Goal: Task Accomplishment & Management: Complete application form

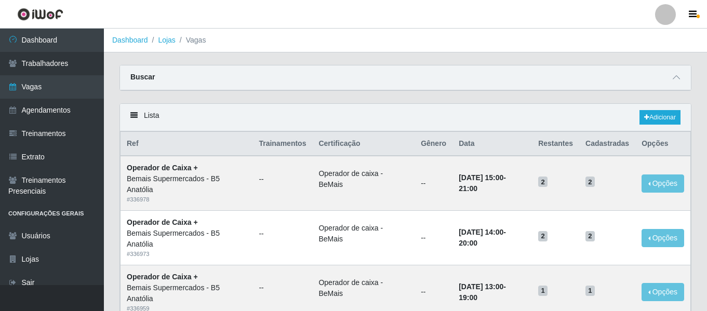
scroll to position [180, 0]
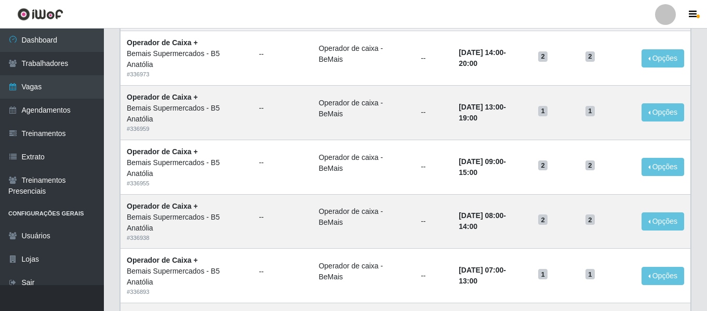
click at [672, 10] on div at bounding box center [665, 14] width 21 height 21
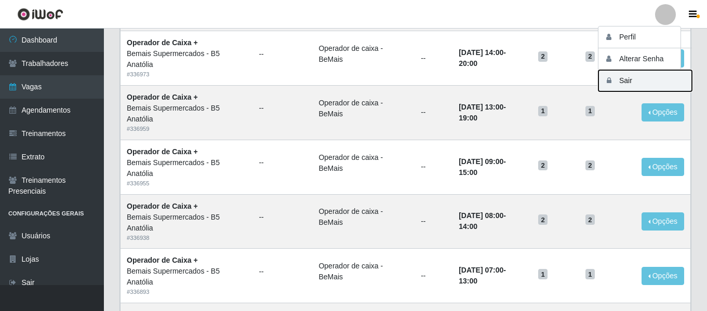
click at [640, 75] on button "Sair" at bounding box center [644, 80] width 93 height 21
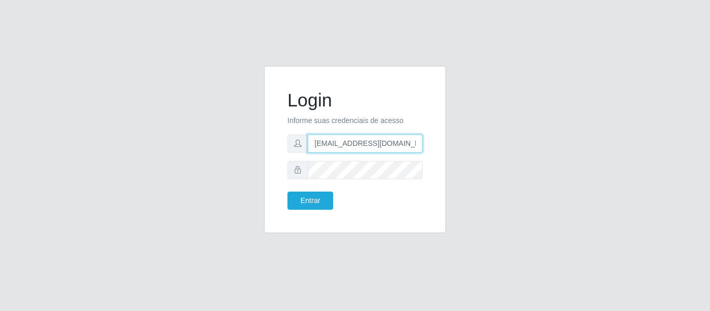
click at [373, 150] on input "camilabemais@gmail.com" at bounding box center [364, 144] width 115 height 18
type input "camilavarjao@iwof"
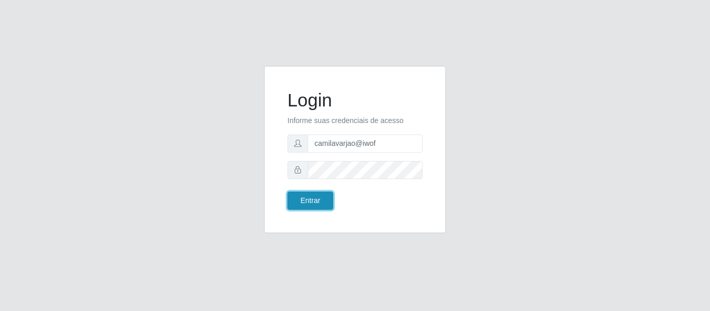
click at [312, 193] on button "Entrar" at bounding box center [310, 201] width 46 height 18
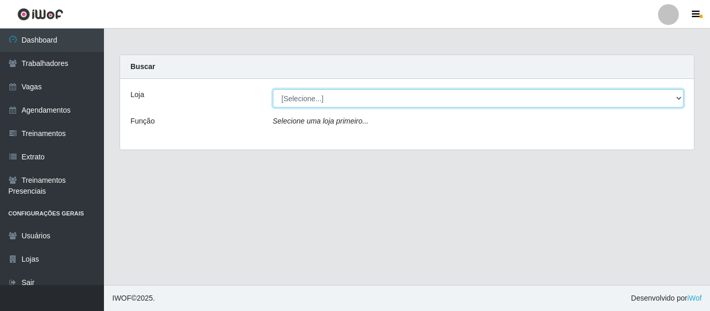
click at [291, 92] on select "[Selecione...] Varejão Supermercados" at bounding box center [478, 98] width 411 height 18
select select "237"
click at [273, 89] on select "[Selecione...] Varejão Supermercados" at bounding box center [478, 98] width 411 height 18
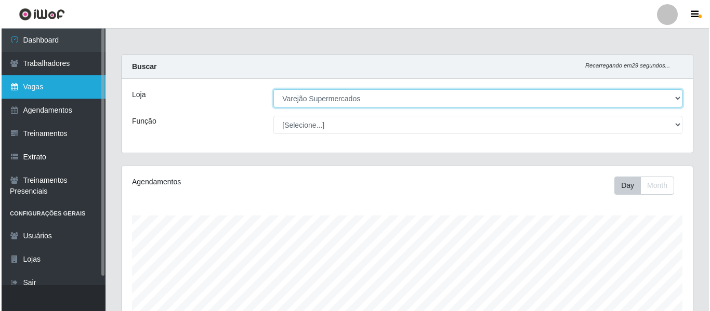
scroll to position [216, 571]
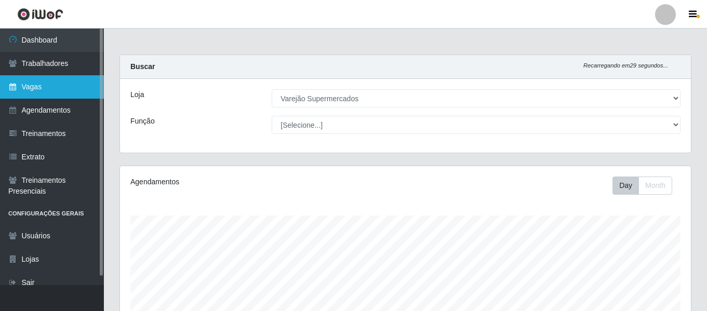
click at [57, 92] on link "Vagas" at bounding box center [52, 86] width 104 height 23
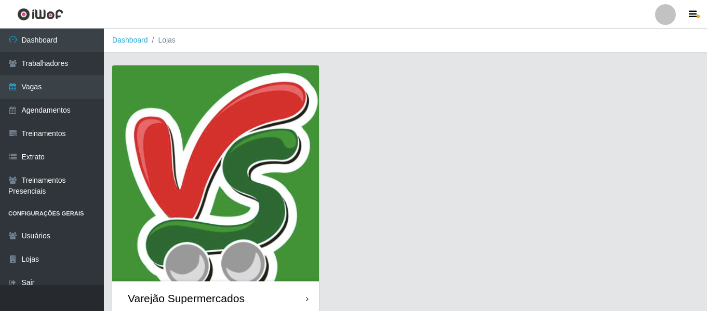
click at [188, 101] on img at bounding box center [215, 173] width 207 height 216
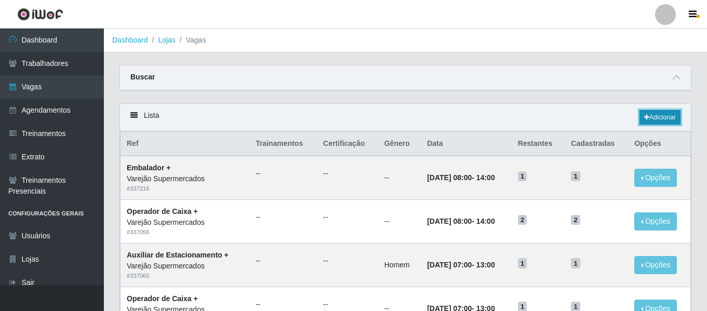
click at [665, 111] on link "Adicionar" at bounding box center [659, 117] width 41 height 15
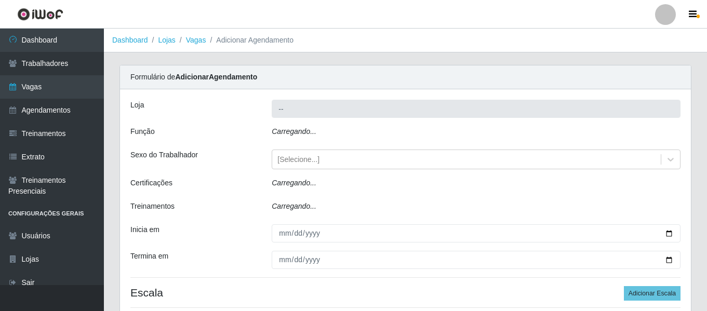
type input "Varejão Supermercados"
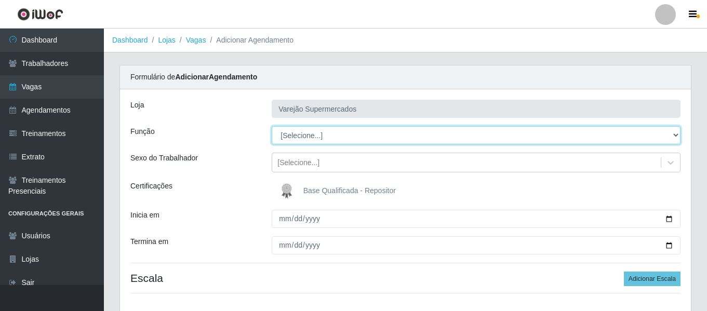
click at [358, 135] on select "[Selecione...] ASG ASG + ASG ++ Auxiliar de Estacionamento Auxiliar de Estacion…" at bounding box center [476, 135] width 409 height 18
select select "70"
click at [272, 126] on select "[Selecione...] ASG ASG + ASG ++ Auxiliar de Estacionamento Auxiliar de Estacion…" at bounding box center [476, 135] width 409 height 18
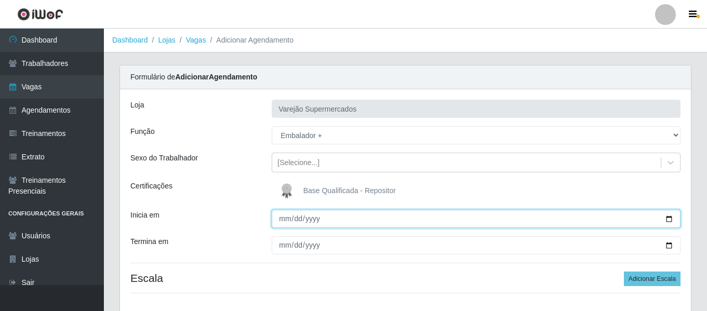
click at [285, 220] on input "Inicia em" at bounding box center [476, 219] width 409 height 18
type input "2025-08-30"
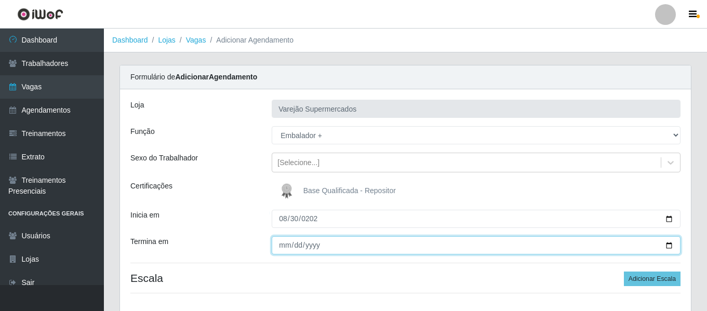
click at [284, 245] on input "Termina em" at bounding box center [476, 245] width 409 height 18
type input "2025-08-30"
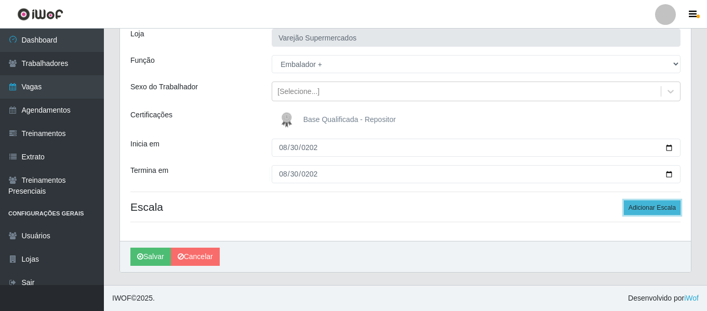
click at [648, 209] on button "Adicionar Escala" at bounding box center [652, 207] width 57 height 15
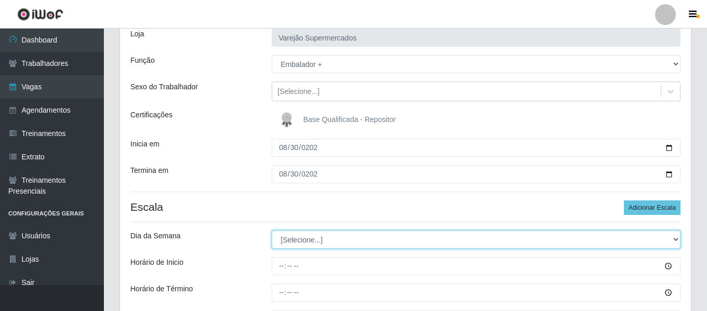
click at [389, 233] on select "[Selecione...] Segunda Terça Quarta Quinta Sexta Sábado Domingo" at bounding box center [476, 240] width 409 height 18
select select "6"
click at [272, 231] on select "[Selecione...] Segunda Terça Quarta Quinta Sexta Sábado Domingo" at bounding box center [476, 240] width 409 height 18
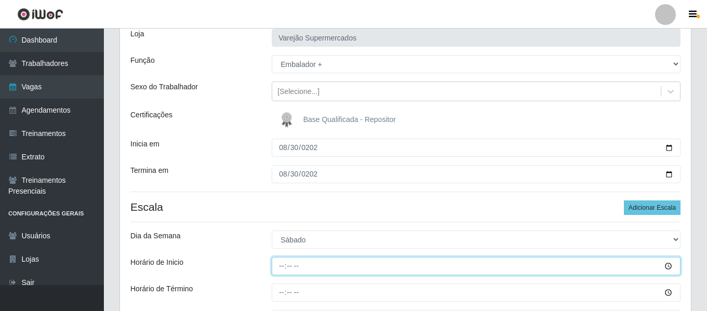
click at [282, 266] on input "Horário de Inicio" at bounding box center [476, 266] width 409 height 18
type input "14:00"
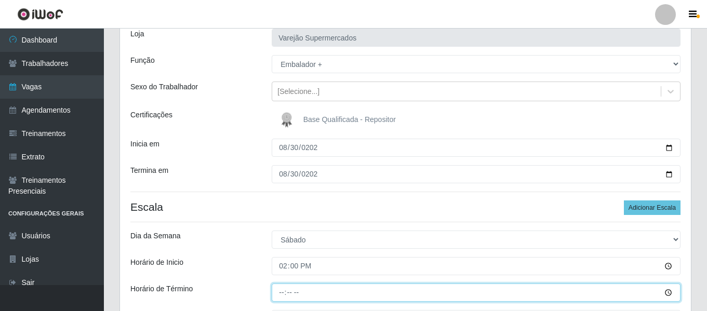
click at [278, 297] on input "Horário de Término" at bounding box center [476, 293] width 409 height 18
type input "20:00"
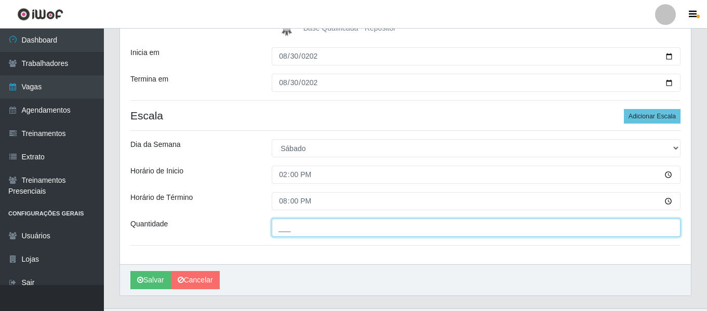
click at [353, 237] on input "___" at bounding box center [476, 228] width 409 height 18
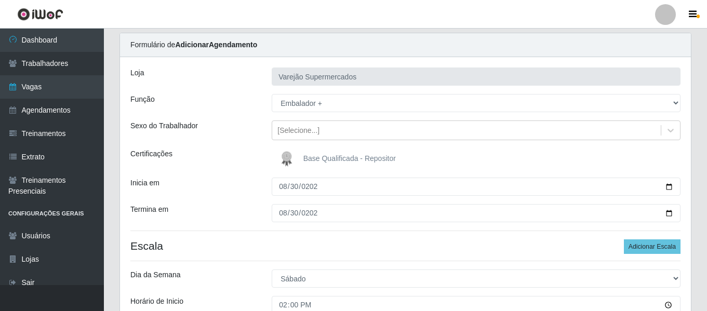
scroll to position [186, 0]
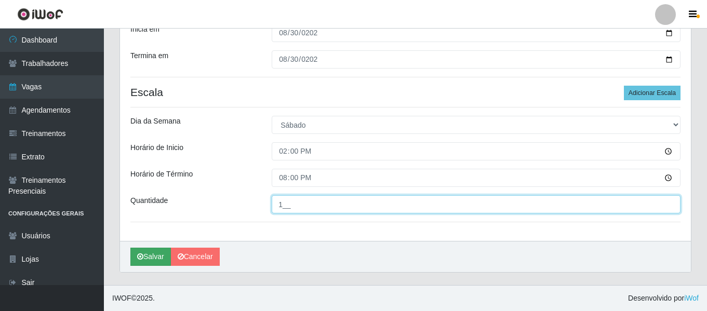
type input "1__"
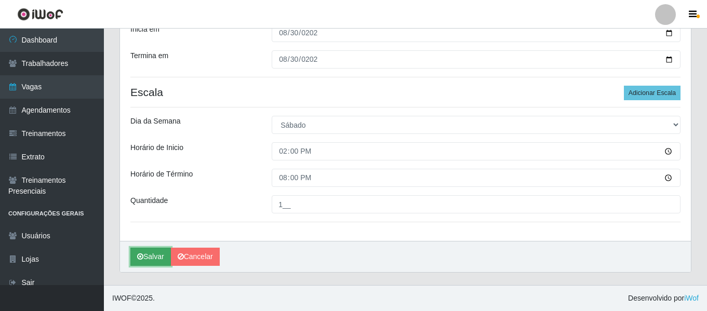
click at [162, 255] on button "Salvar" at bounding box center [150, 257] width 41 height 18
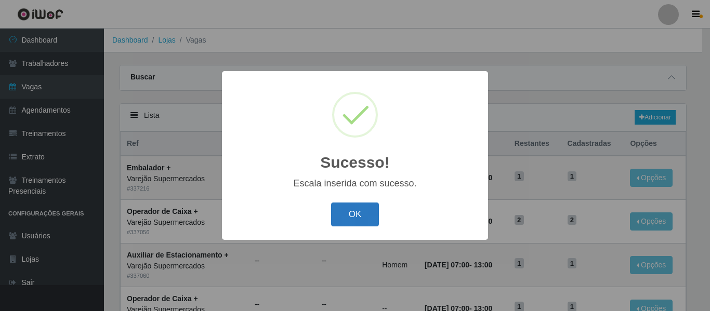
click at [340, 206] on button "OK" at bounding box center [355, 215] width 48 height 24
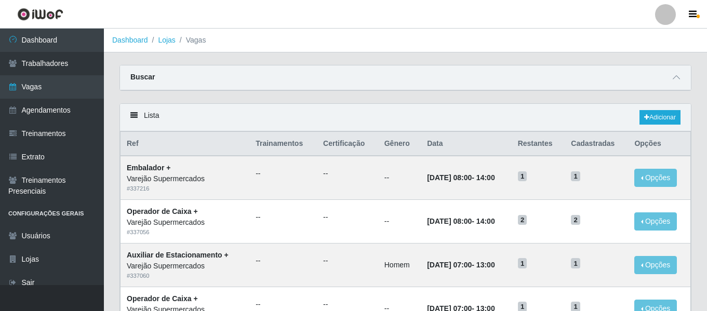
click at [668, 14] on div at bounding box center [665, 14] width 21 height 21
click at [633, 77] on button "Sair" at bounding box center [644, 80] width 93 height 21
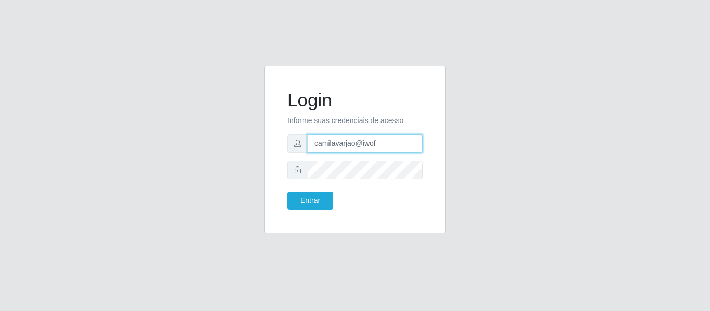
click at [392, 143] on input "camilavarjao@iwof" at bounding box center [364, 144] width 115 height 18
click at [392, 143] on input "c" at bounding box center [364, 144] width 115 height 18
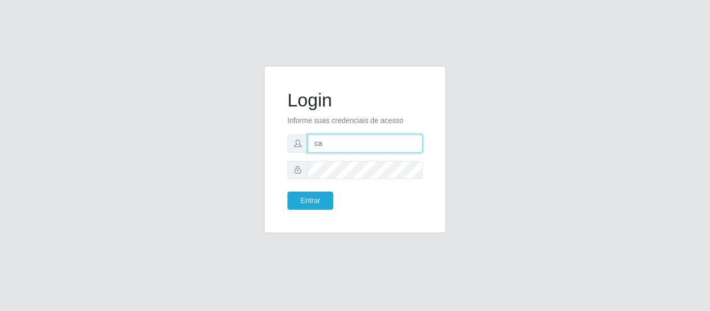
type input "c"
type input "g"
type input "camilagalioto@iwof"
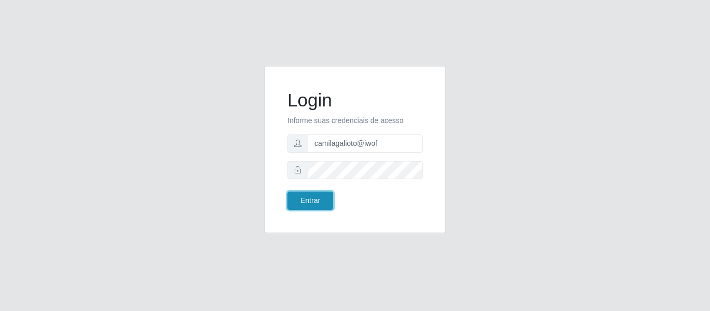
click at [317, 198] on button "Entrar" at bounding box center [310, 201] width 46 height 18
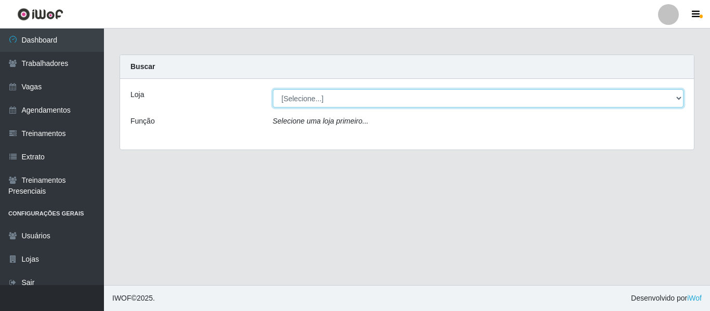
drag, startPoint x: 283, startPoint y: 88, endPoint x: 280, endPoint y: 97, distance: 9.2
click at [280, 97] on select "[Selecione...] Casa Galiotto Restaurante" at bounding box center [478, 98] width 411 height 18
select select "279"
click at [273, 89] on select "[Selecione...] Casa Galiotto Restaurante" at bounding box center [478, 98] width 411 height 18
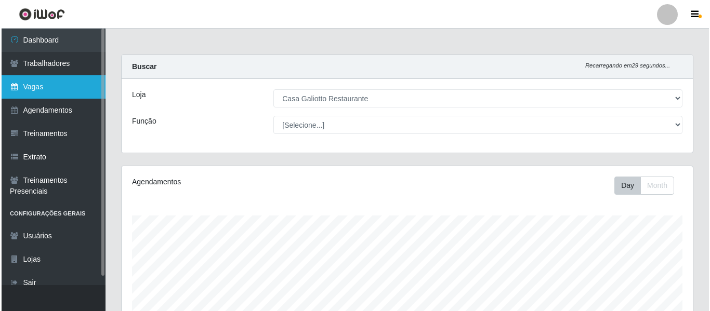
scroll to position [216, 571]
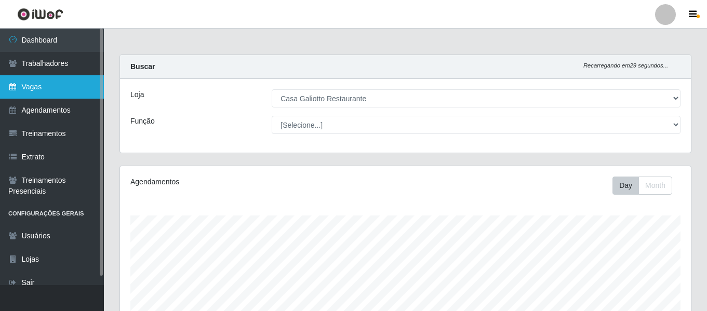
click at [58, 90] on link "Vagas" at bounding box center [52, 86] width 104 height 23
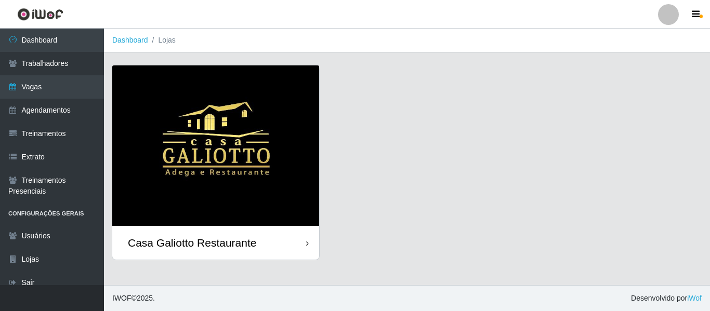
click at [199, 87] on img at bounding box center [215, 145] width 207 height 160
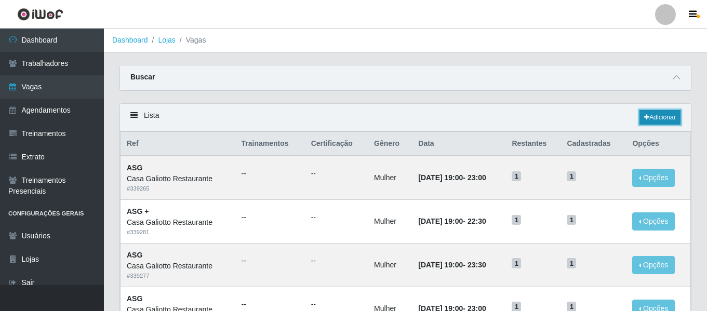
click at [639, 112] on link "Adicionar" at bounding box center [659, 117] width 41 height 15
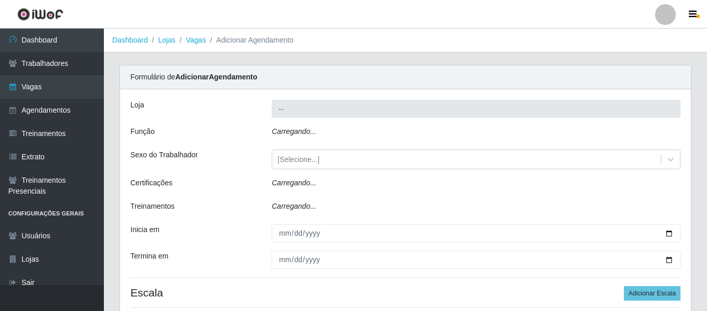
type input "Casa Galiotto Restaurante"
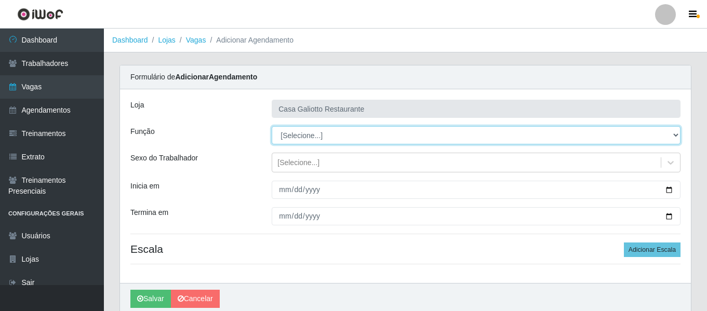
click at [304, 138] on select "[Selecione...] ASG ASG + ASG ++ Auxiliar de Cozinha Auxiliar de Cozinha + Auxil…" at bounding box center [476, 135] width 409 height 18
select select "79"
click at [272, 126] on select "[Selecione...] ASG ASG + ASG ++ Auxiliar de Cozinha Auxiliar de Cozinha + Auxil…" at bounding box center [476, 135] width 409 height 18
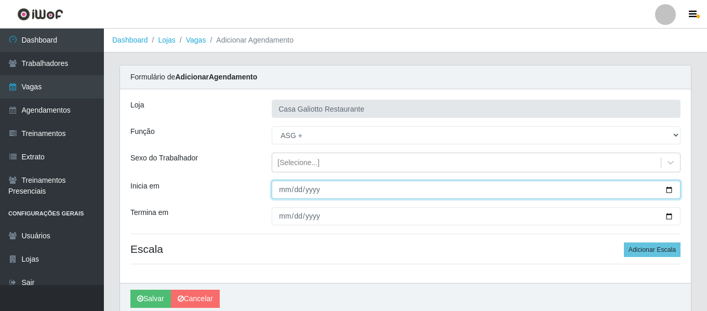
click at [282, 189] on input "Inicia em" at bounding box center [476, 190] width 409 height 18
type input "[DATE]"
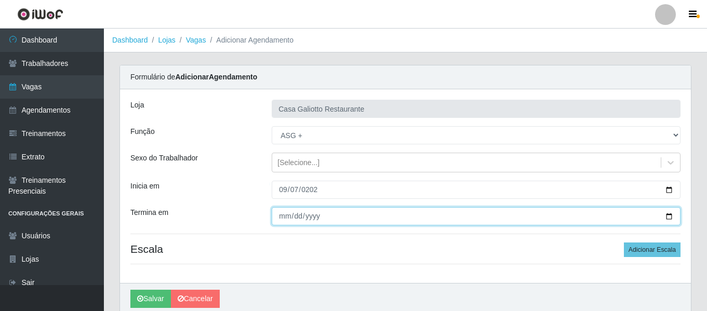
click at [279, 218] on input "Termina em" at bounding box center [476, 216] width 409 height 18
type input "[DATE]"
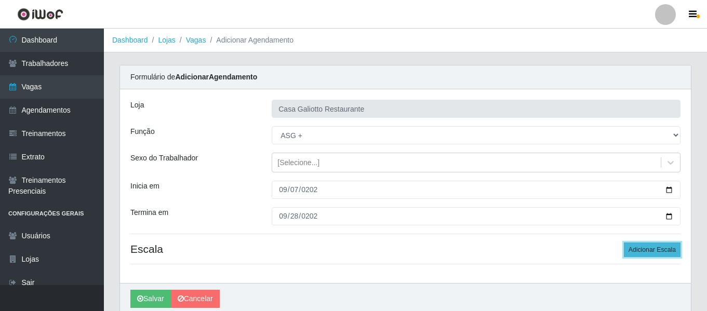
click at [658, 254] on button "Adicionar Escala" at bounding box center [652, 250] width 57 height 15
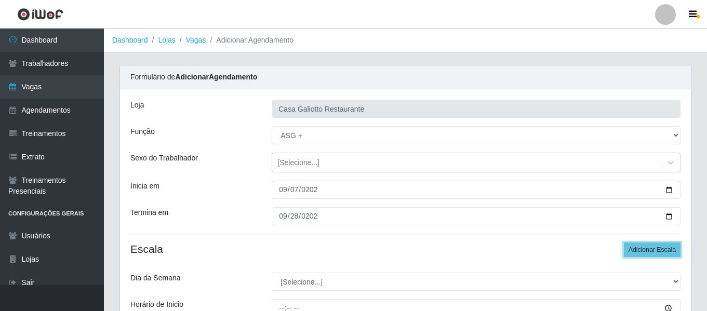
scroll to position [100, 0]
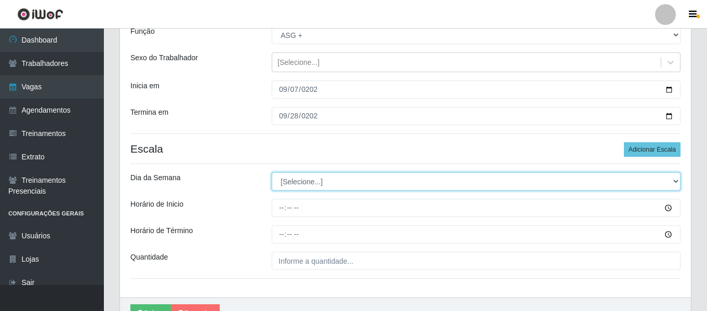
click at [360, 176] on select "[Selecione...] Segunda Terça Quarta Quinta Sexta Sábado Domingo" at bounding box center [476, 181] width 409 height 18
select select "0"
click at [272, 172] on select "[Selecione...] Segunda Terça Quarta Quinta Sexta Sábado Domingo" at bounding box center [476, 181] width 409 height 18
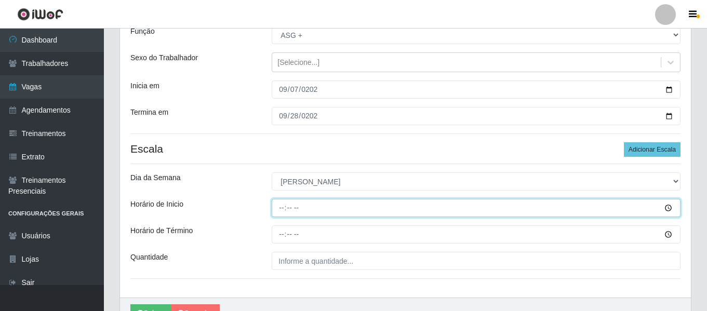
click at [280, 211] on input "Horário de Inicio" at bounding box center [476, 208] width 409 height 18
type input "19:00"
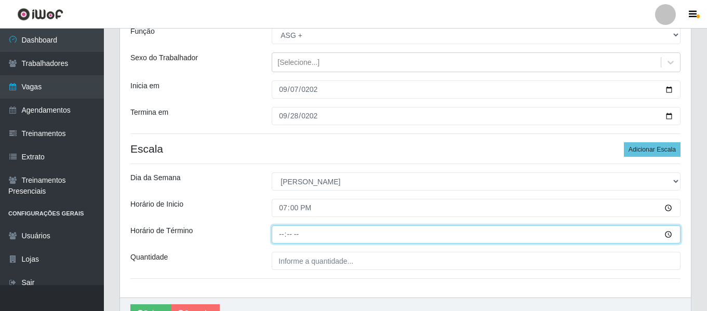
click at [281, 232] on input "Horário de Término" at bounding box center [476, 234] width 409 height 18
type input "23:00"
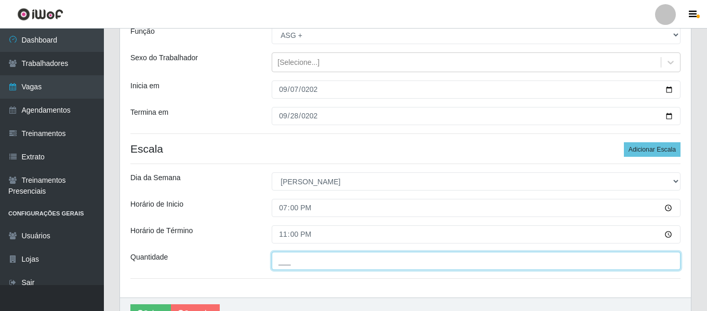
click at [296, 265] on input "___" at bounding box center [476, 261] width 409 height 18
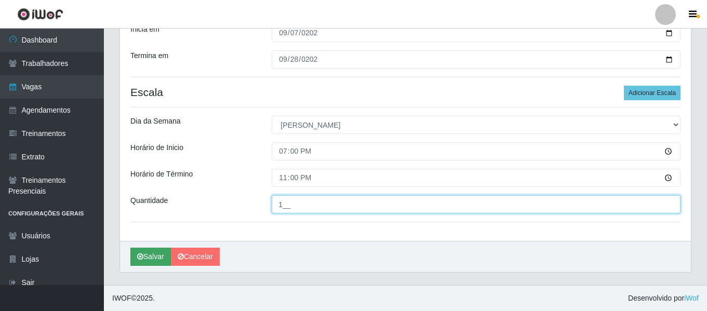
type input "1__"
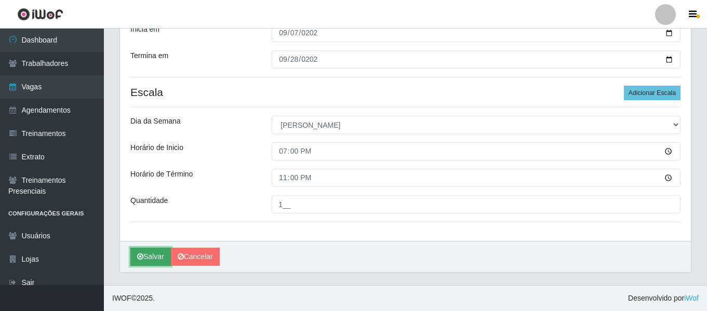
click at [156, 251] on button "Salvar" at bounding box center [150, 257] width 41 height 18
